Goal: Task Accomplishment & Management: Manage account settings

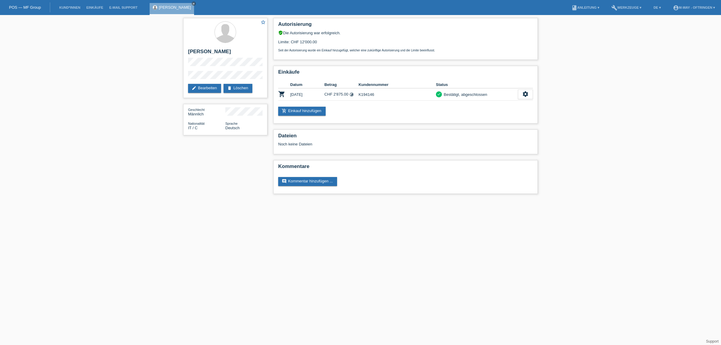
click at [71, 9] on li "Kund*innen" at bounding box center [69, 7] width 27 height 15
click at [71, 8] on link "Kund*innen" at bounding box center [69, 8] width 27 height 4
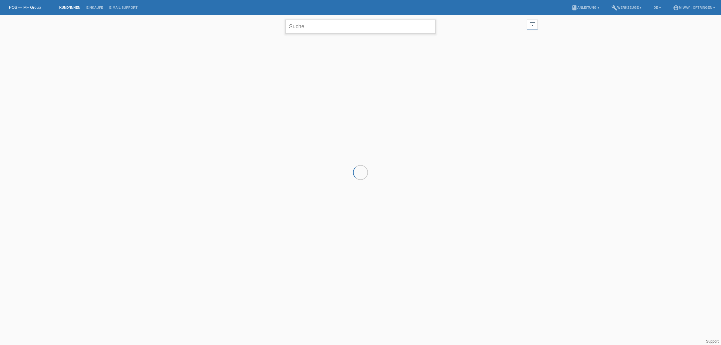
click at [333, 26] on input "text" at bounding box center [360, 27] width 150 height 14
type input "claudia"
click at [290, 64] on div at bounding box center [288, 54] width 56 height 23
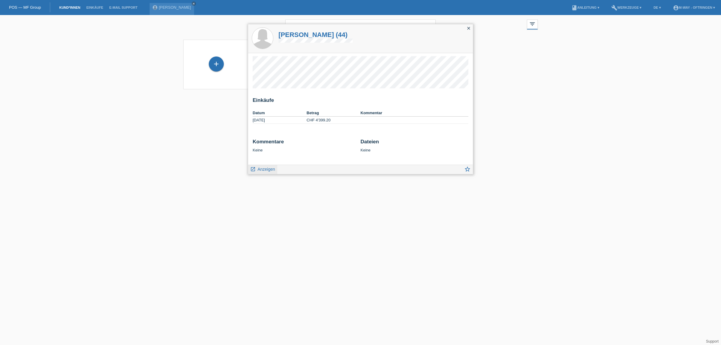
click at [272, 169] on span "Anzeigen" at bounding box center [265, 169] width 17 height 5
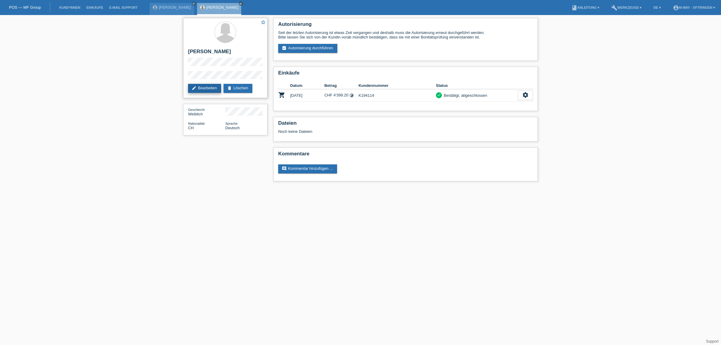
click at [214, 87] on link "edit Bearbeiten" at bounding box center [204, 88] width 33 height 9
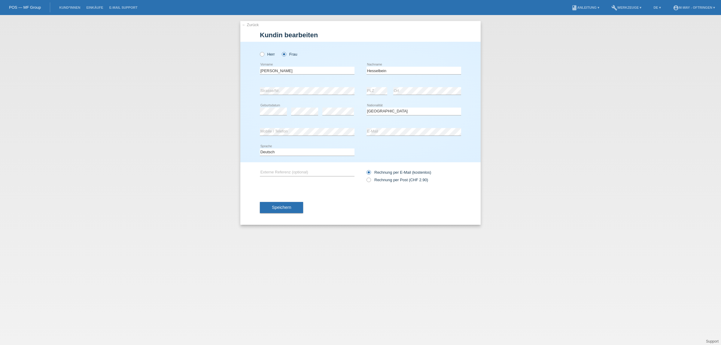
select select "CH"
click at [277, 208] on span "Speichern" at bounding box center [281, 207] width 19 height 5
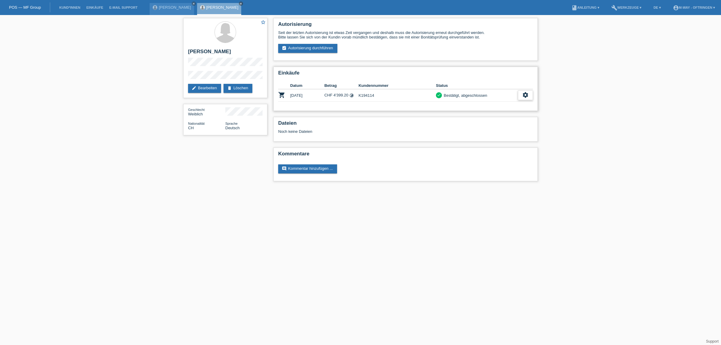
click at [522, 95] on div "settings" at bounding box center [525, 95] width 15 height 10
click at [648, 105] on div "star_border Claudia Hesselbein edit Bearbeiten delete Löschen Geschlecht Weibli…" at bounding box center [360, 101] width 721 height 172
click at [122, 182] on div "star_border Claudia Hesselbein edit Bearbeiten delete Löschen Geschlecht Weibli…" at bounding box center [360, 101] width 721 height 172
click at [609, 74] on div "star_border Claudia Hesselbein edit Bearbeiten delete Löschen Geschlecht Weibli…" at bounding box center [360, 101] width 721 height 172
click at [524, 92] on icon "settings" at bounding box center [525, 95] width 7 height 7
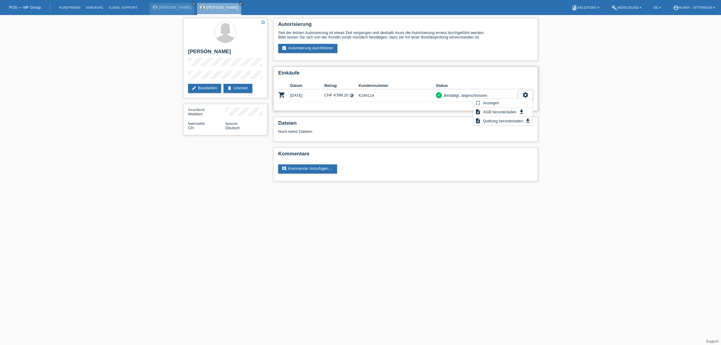
click at [524, 92] on icon "settings" at bounding box center [525, 95] width 7 height 7
click at [592, 79] on div "star_border Claudia Hesselbein edit Bearbeiten delete Löschen Geschlecht Weibli…" at bounding box center [360, 101] width 721 height 172
click at [353, 94] on icon "timelapse" at bounding box center [351, 95] width 5 height 5
click at [352, 93] on icon "timelapse" at bounding box center [351, 95] width 5 height 5
click at [164, 7] on link "[PERSON_NAME]" at bounding box center [175, 7] width 32 height 5
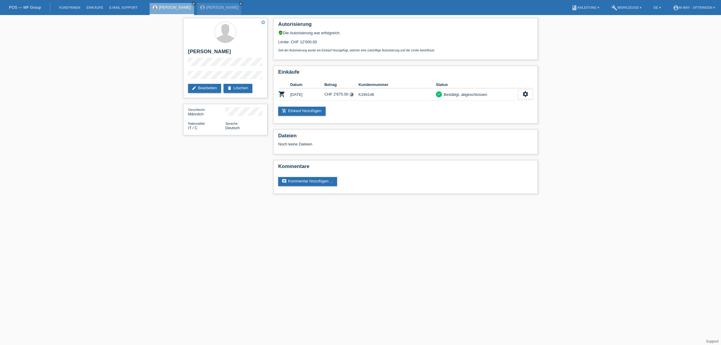
click at [179, 2] on div "Rino Pulice close Claudia Hesselbein close" at bounding box center [197, 7] width 95 height 15
click at [192, 4] on icon "close" at bounding box center [193, 3] width 3 height 3
